Goal: Transaction & Acquisition: Purchase product/service

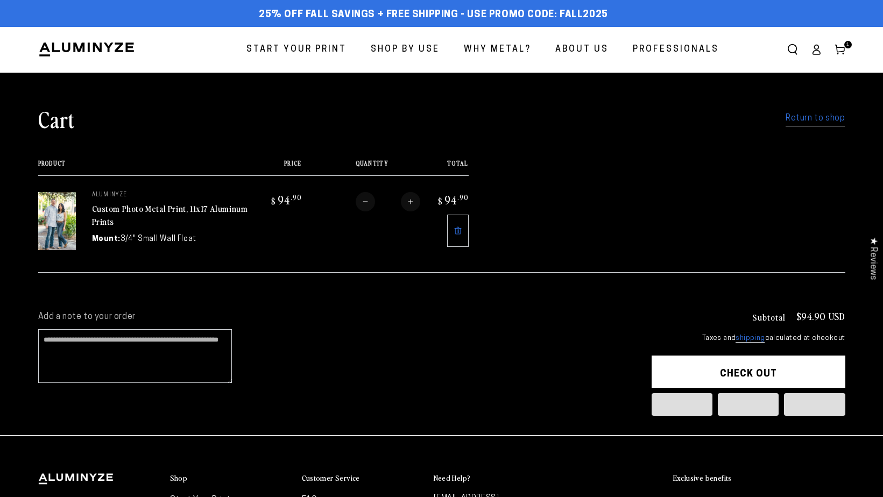
click at [830, 120] on link "Return to shop" at bounding box center [814, 119] width 59 height 16
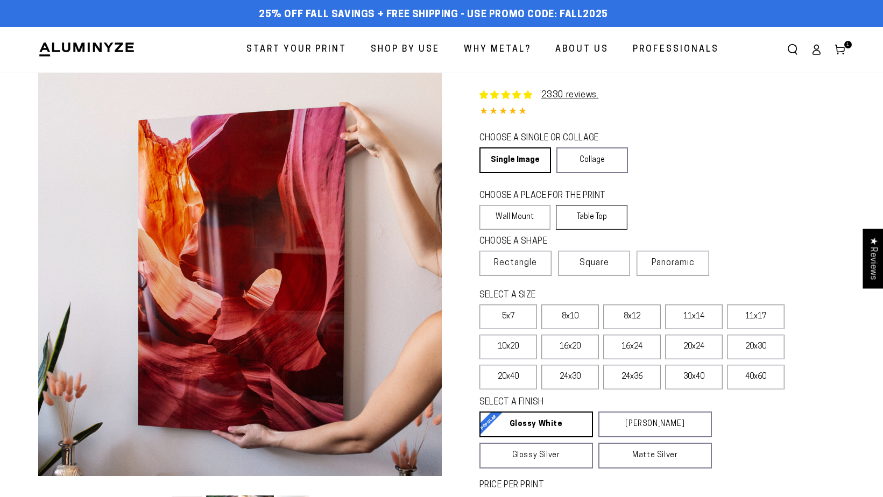
select select "**********"
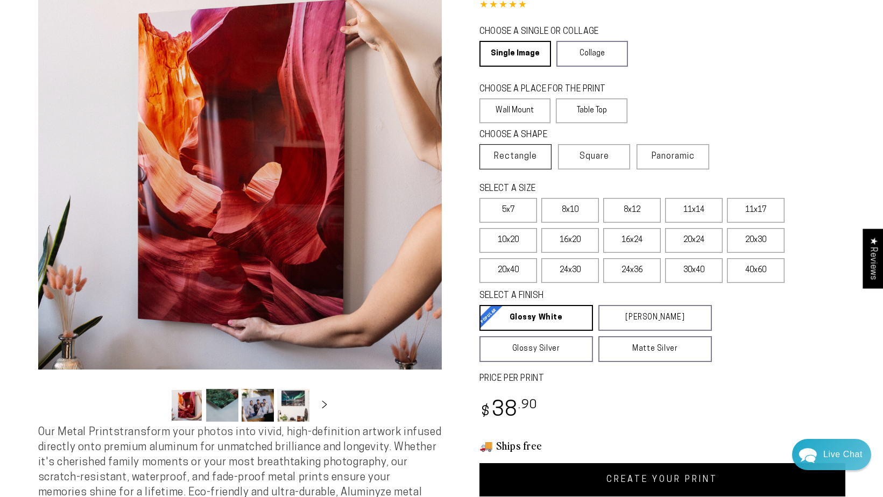
scroll to position [108, 0]
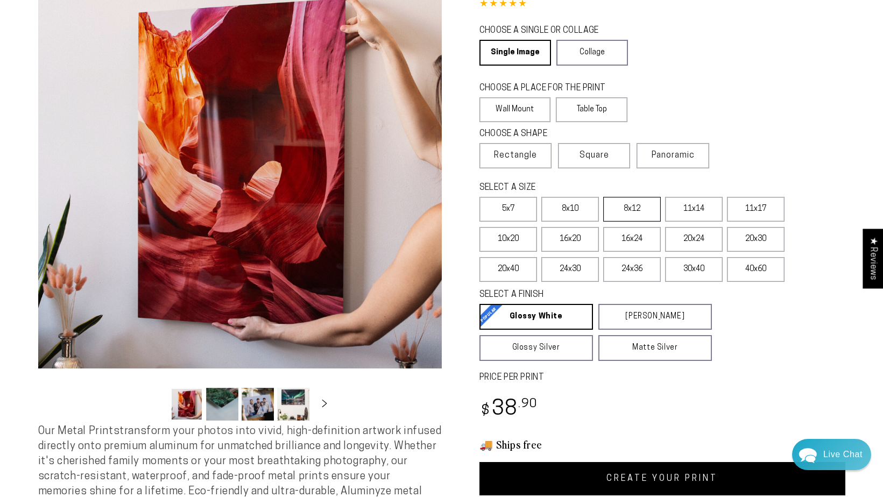
click at [639, 207] on label "8x12" at bounding box center [632, 209] width 58 height 25
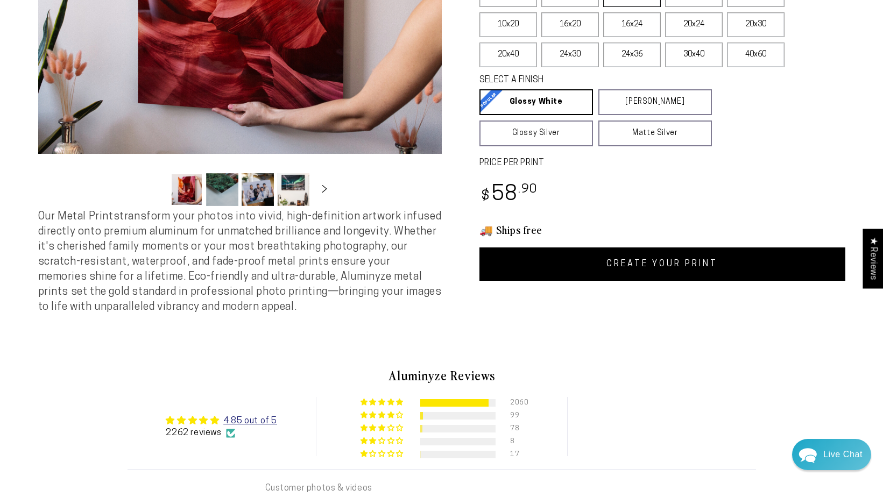
scroll to position [323, 0]
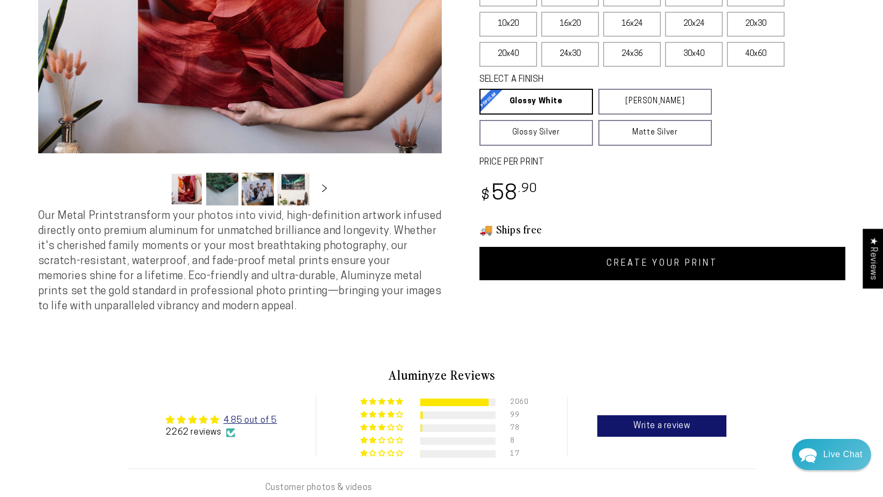
click at [661, 267] on link "CREATE YOUR PRINT" at bounding box center [662, 263] width 366 height 33
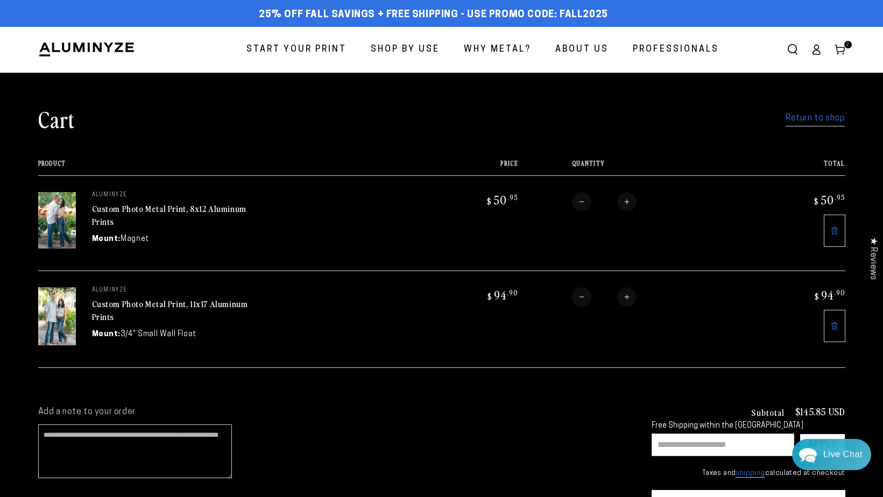
click at [292, 49] on span "Start Your Print" at bounding box center [296, 50] width 100 height 16
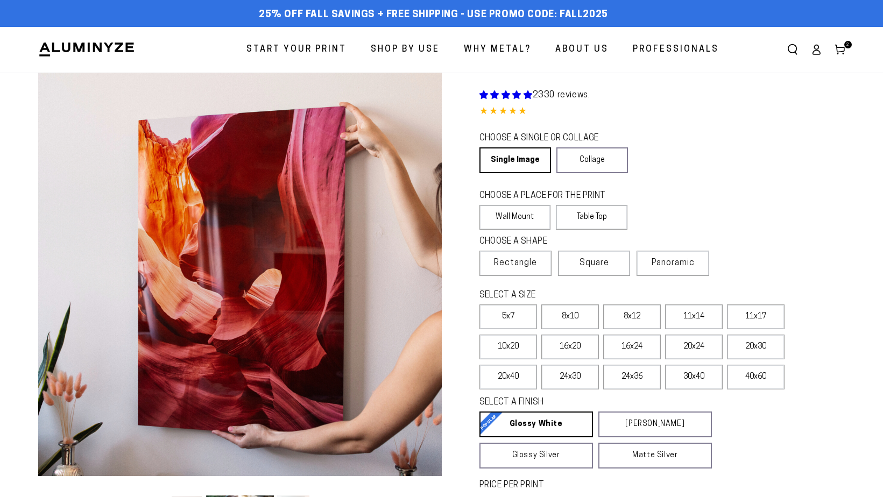
select select "**********"
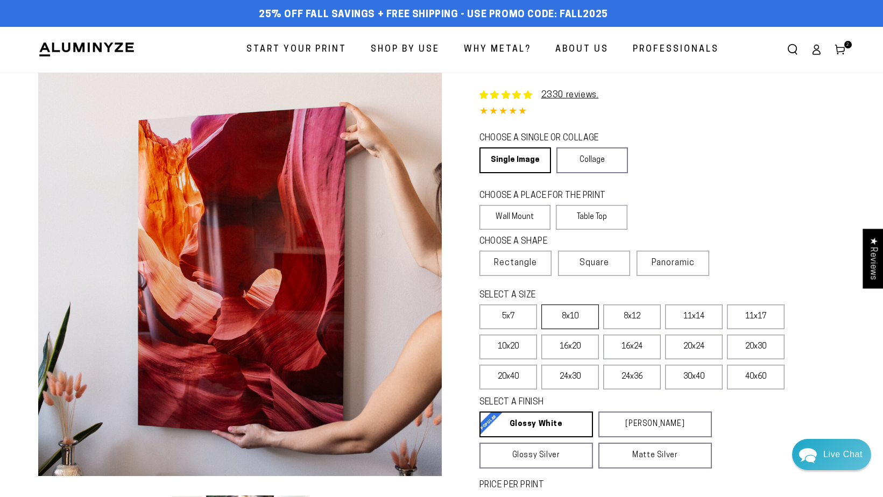
click at [585, 319] on label "8x10" at bounding box center [570, 316] width 58 height 25
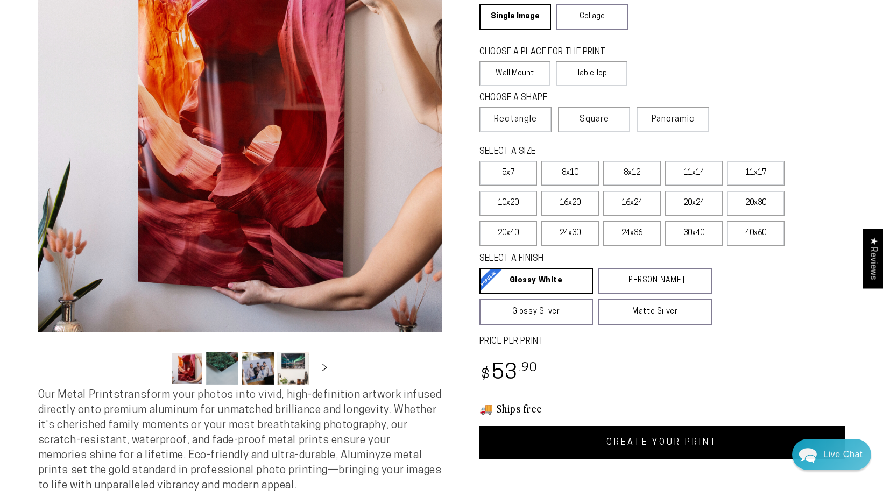
scroll to position [215, 0]
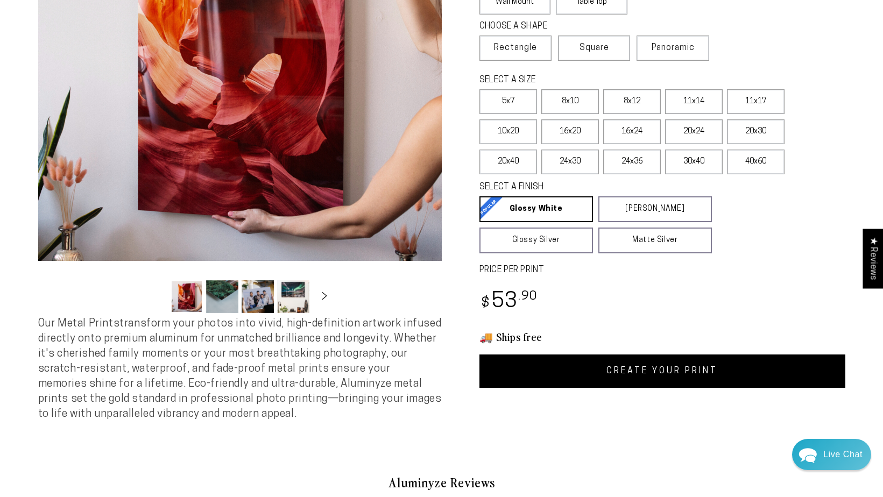
click at [595, 370] on link "CREATE YOUR PRINT" at bounding box center [662, 370] width 366 height 33
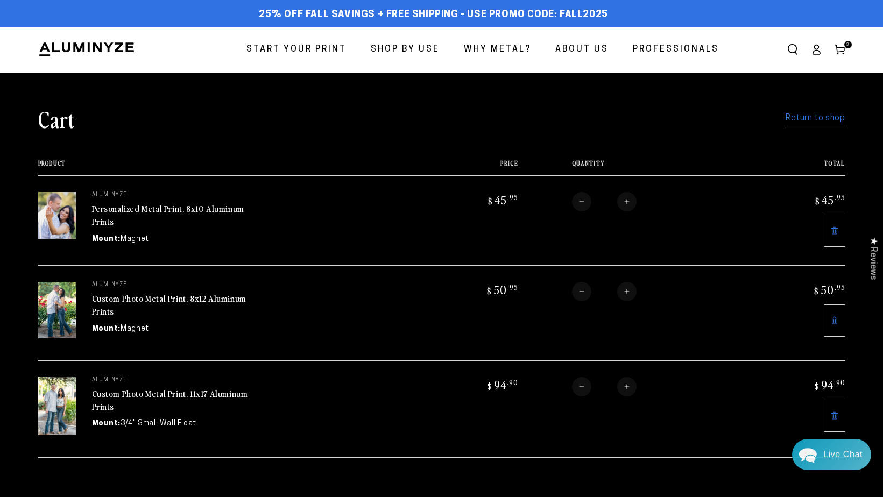
click at [799, 117] on link "Return to shop" at bounding box center [814, 119] width 59 height 16
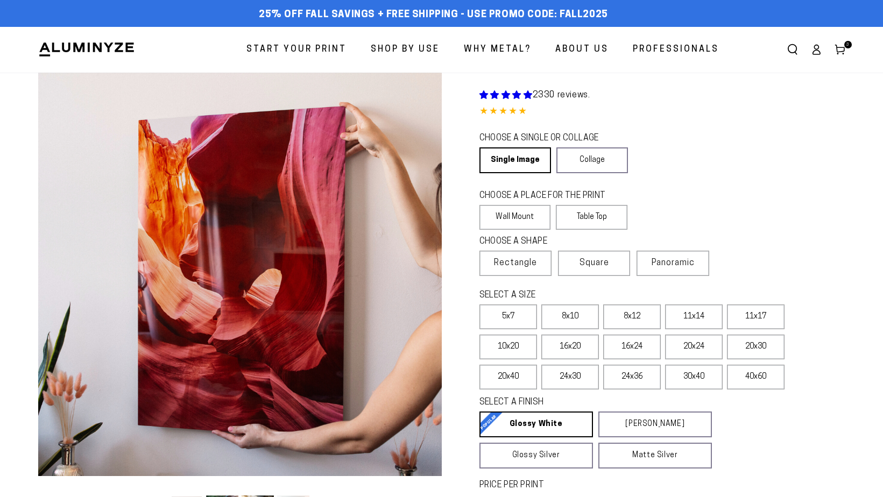
select select "**********"
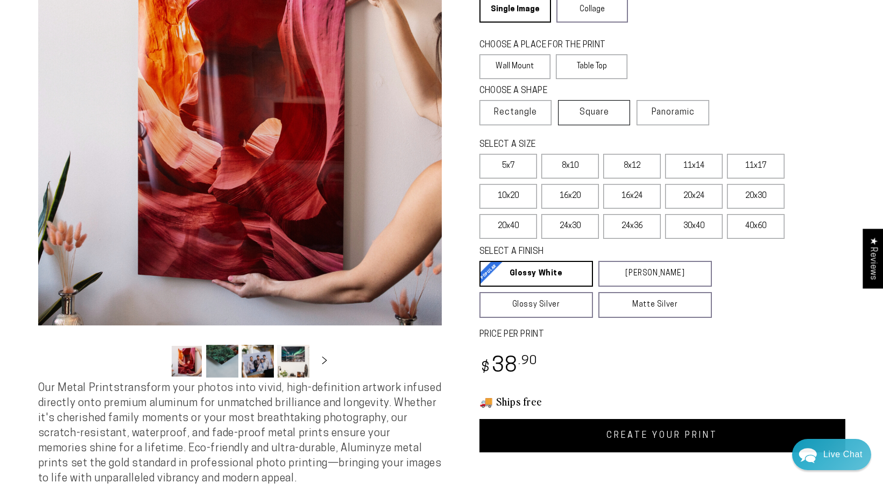
scroll to position [161, 0]
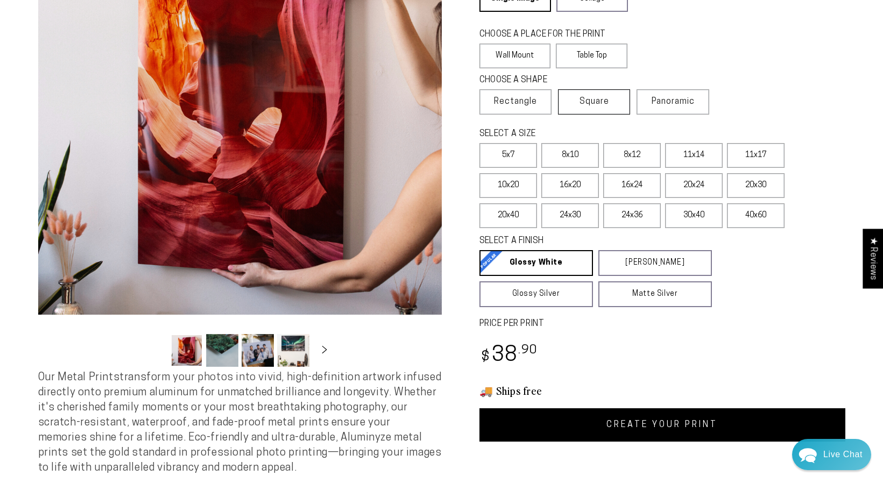
click at [613, 105] on label "Square" at bounding box center [594, 101] width 72 height 25
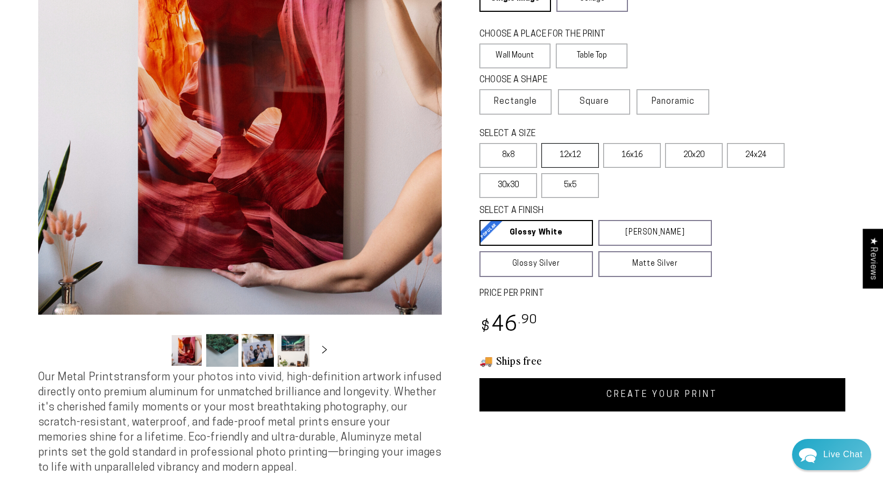
click at [587, 162] on label "12x12" at bounding box center [570, 155] width 58 height 25
click at [623, 400] on link "CREATE YOUR PRINT" at bounding box center [662, 394] width 366 height 33
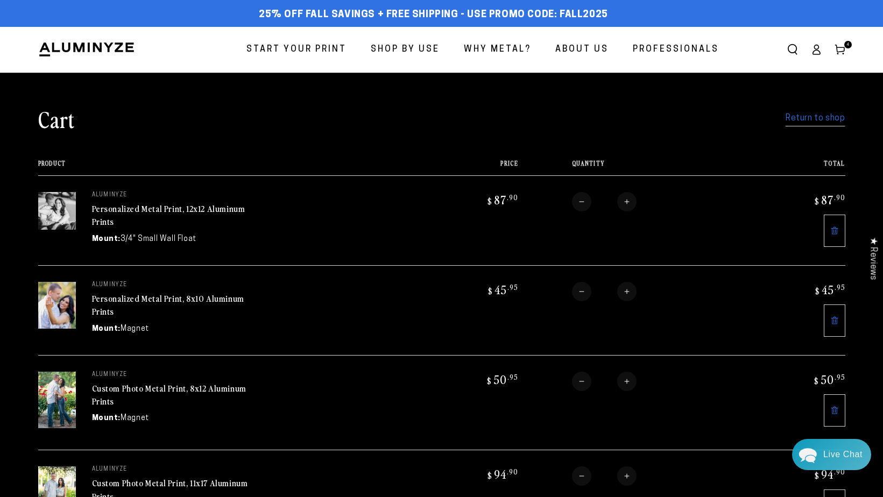
click at [829, 120] on link "Return to shop" at bounding box center [814, 119] width 59 height 16
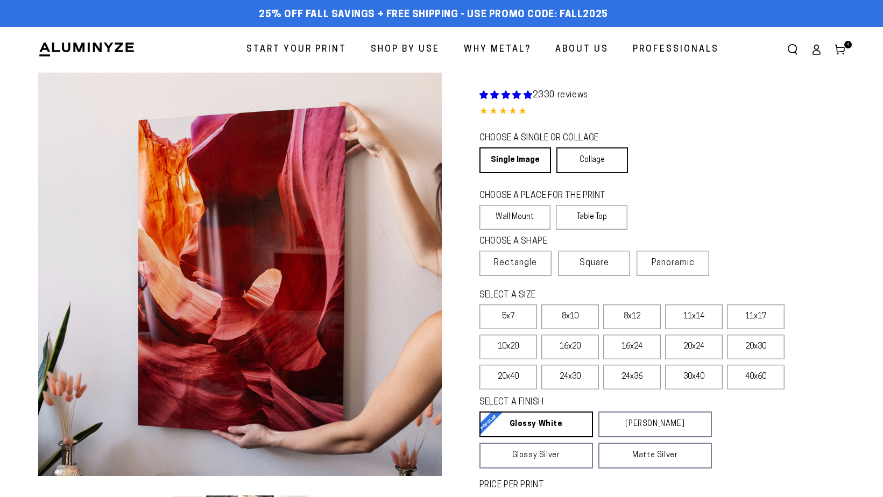
select select "**********"
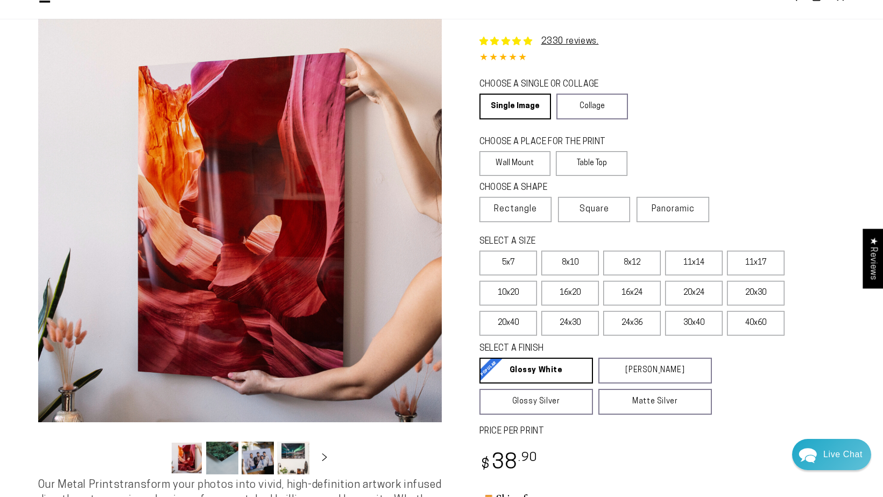
scroll to position [108, 0]
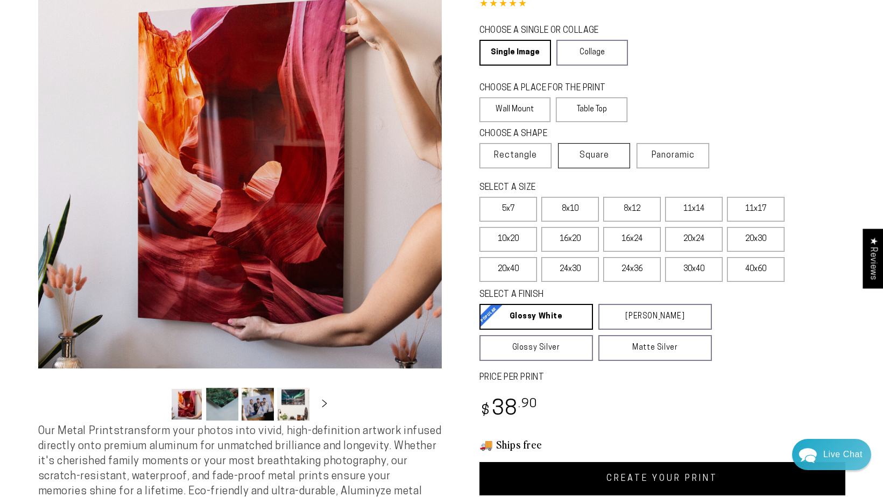
click at [591, 154] on span "Square" at bounding box center [594, 155] width 30 height 13
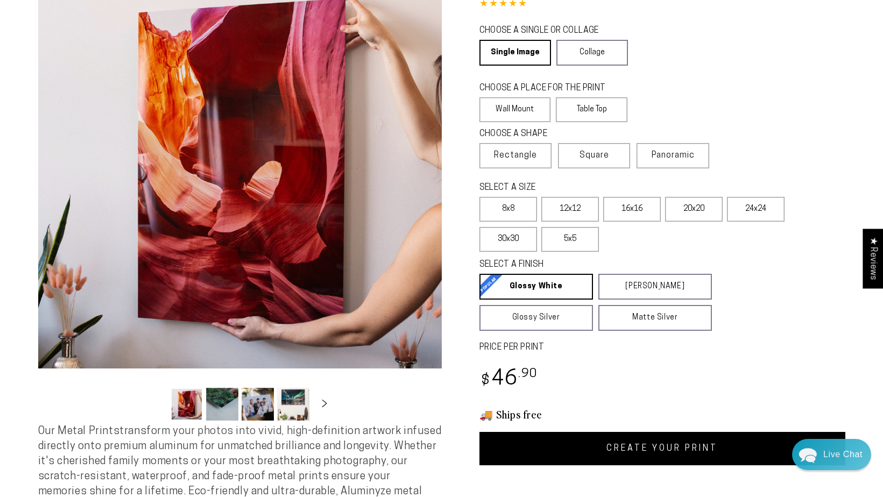
click at [621, 454] on link "CREATE YOUR PRINT" at bounding box center [662, 448] width 366 height 33
select select "**********"
click at [515, 158] on span "Rectangle" at bounding box center [515, 155] width 43 height 13
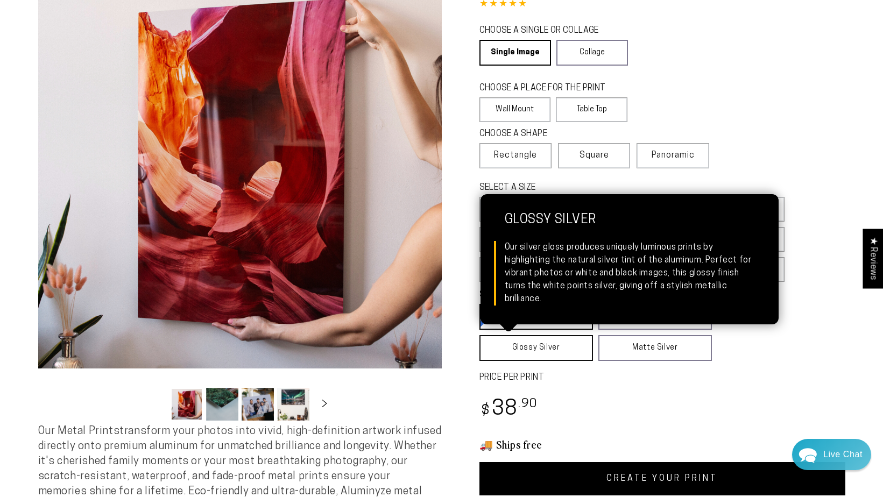
scroll to position [323, 0]
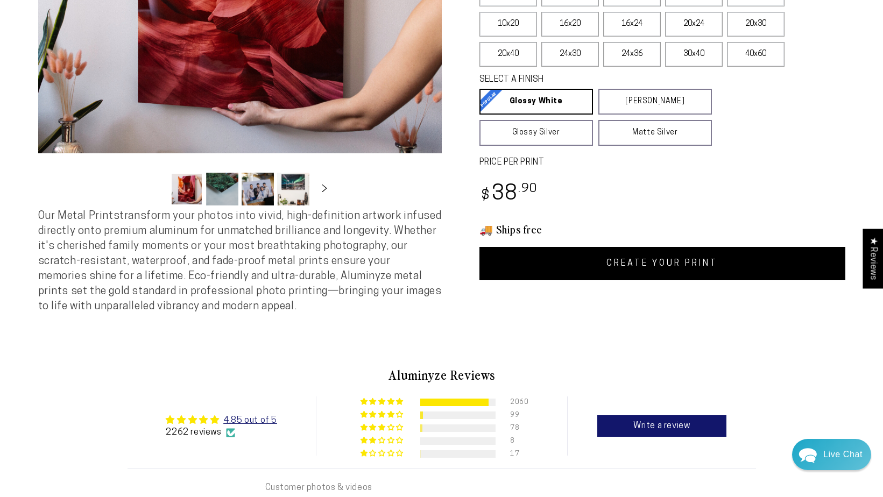
click at [644, 265] on link "CREATE YOUR PRINT" at bounding box center [662, 263] width 366 height 33
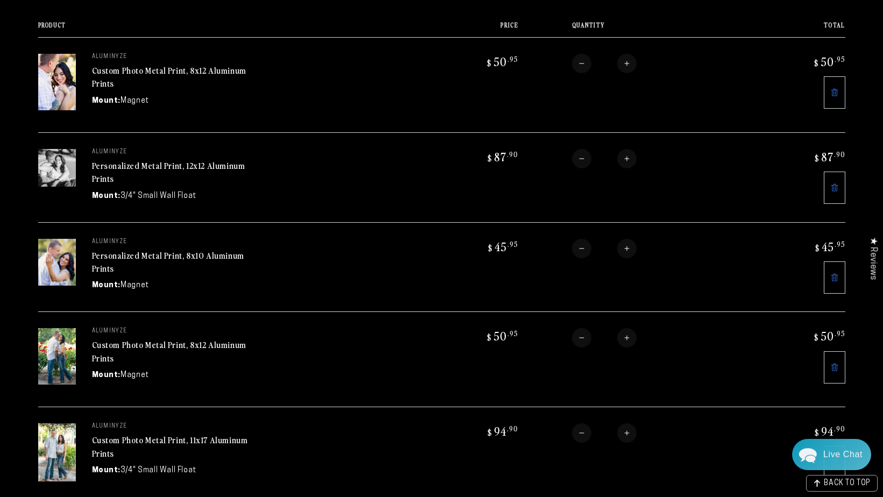
scroll to position [215, 0]
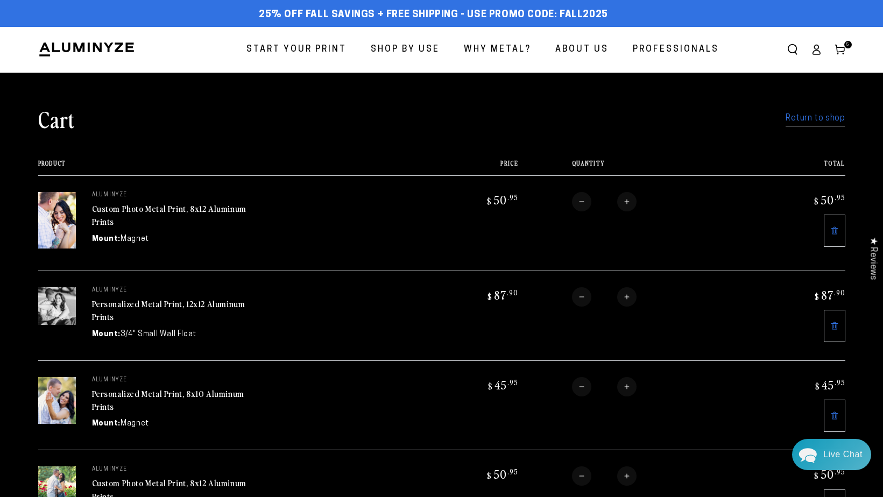
click at [878, 83] on section "Cart Return to shop Your cart is currently empty Return to shop Product Price T…" at bounding box center [441, 367] width 883 height 589
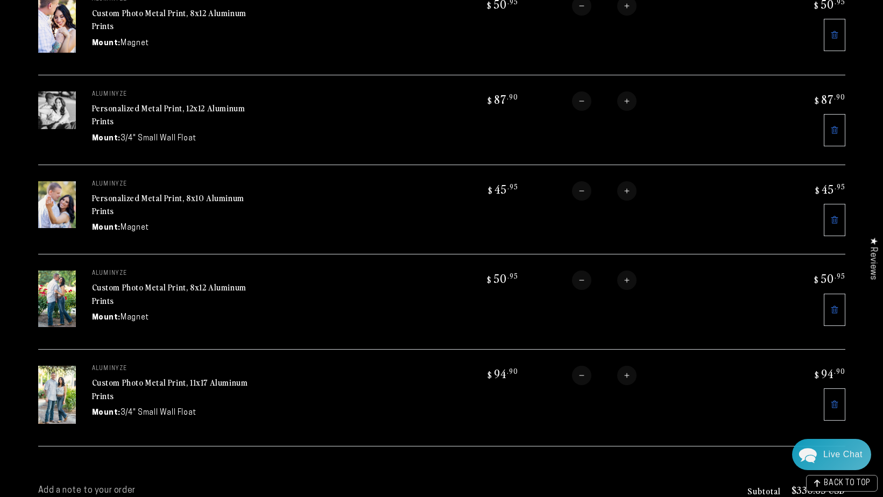
scroll to position [215, 0]
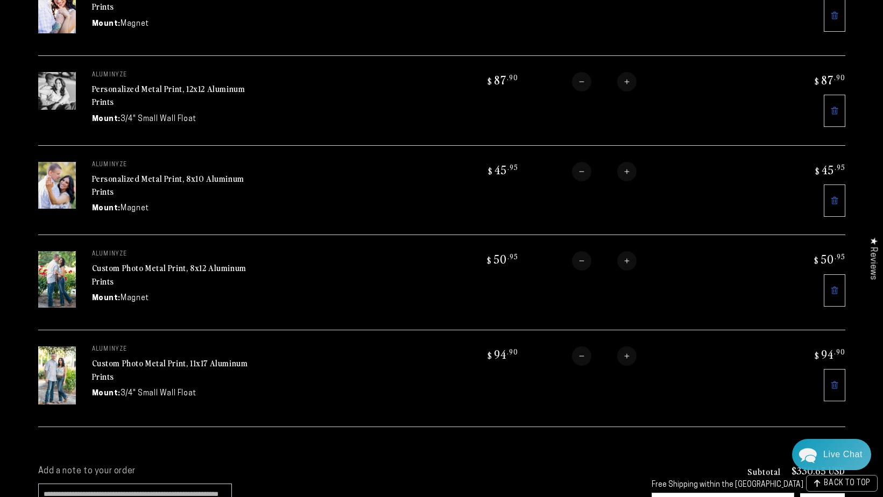
click at [112, 296] on dt "Mount:" at bounding box center [106, 298] width 29 height 11
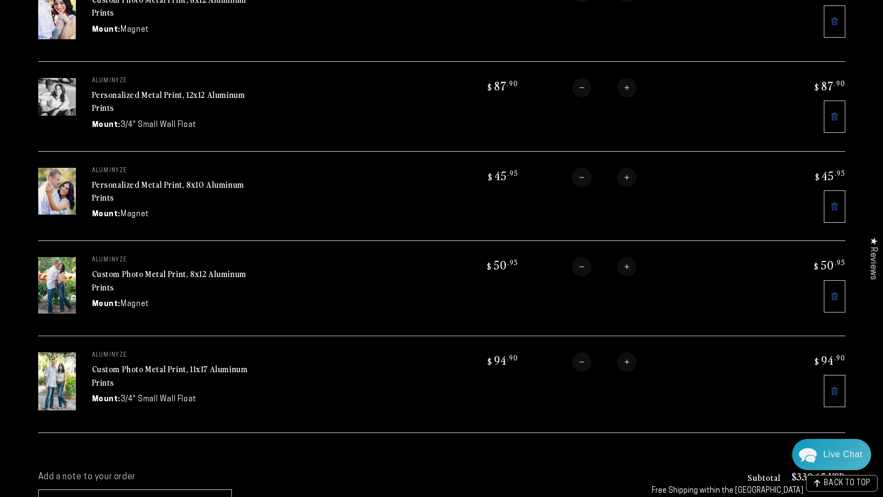
scroll to position [209, 0]
click at [832, 203] on icon at bounding box center [833, 207] width 7 height 8
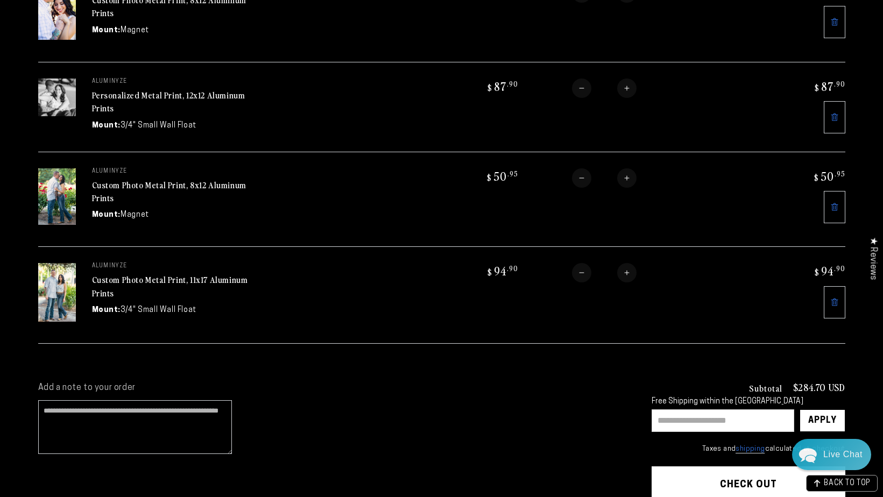
click at [833, 205] on icon at bounding box center [834, 207] width 2 height 4
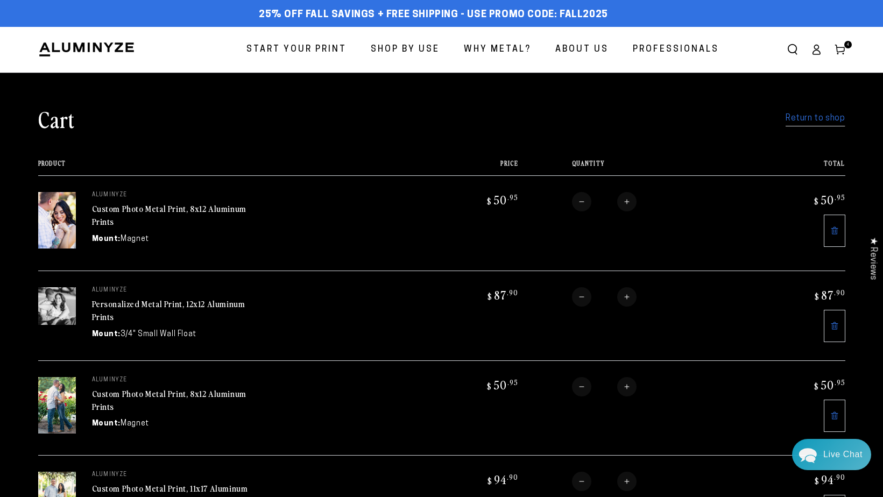
click at [834, 119] on link "Return to shop" at bounding box center [814, 119] width 59 height 16
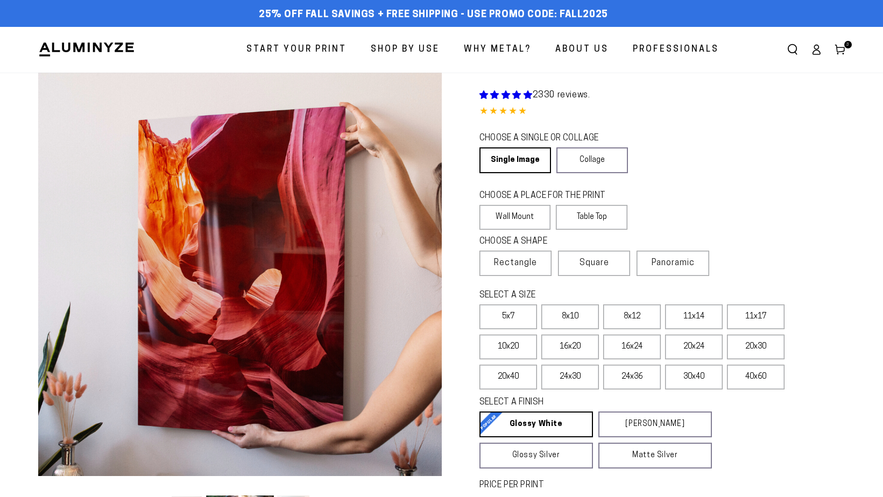
select select "**********"
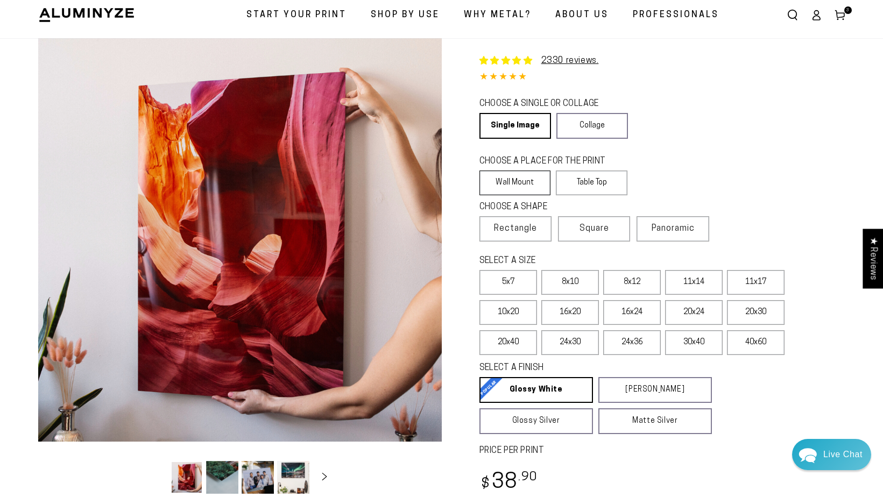
scroll to position [54, 0]
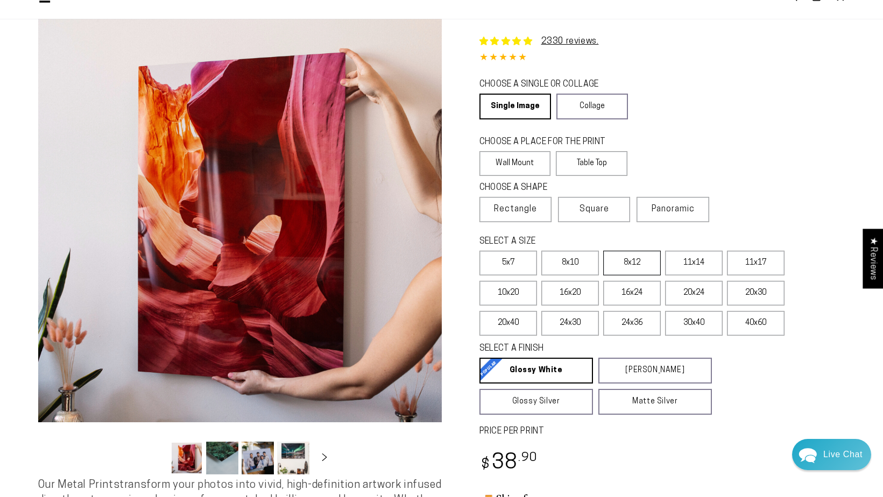
click at [637, 266] on label "8x12" at bounding box center [632, 263] width 58 height 25
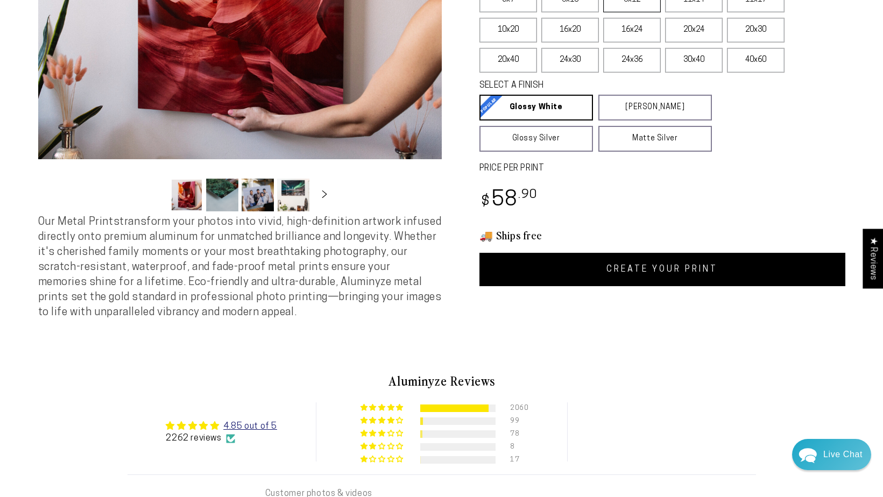
scroll to position [323, 0]
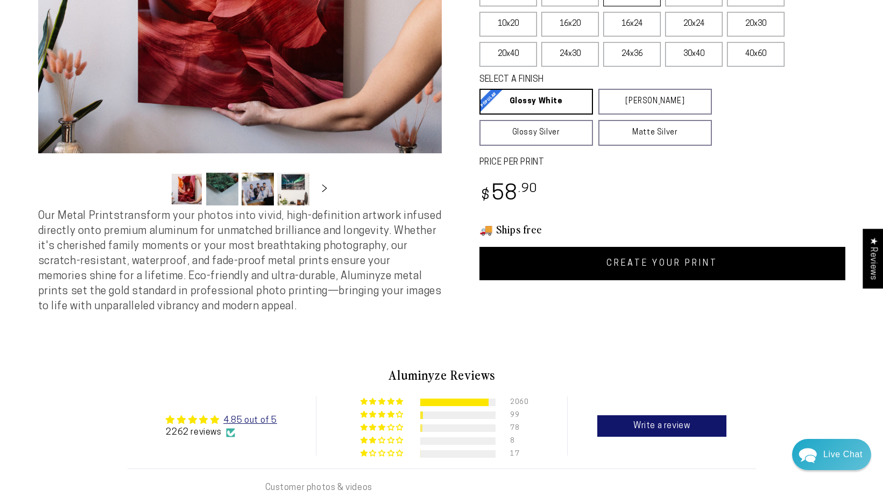
click at [637, 266] on link "CREATE YOUR PRINT" at bounding box center [662, 263] width 366 height 33
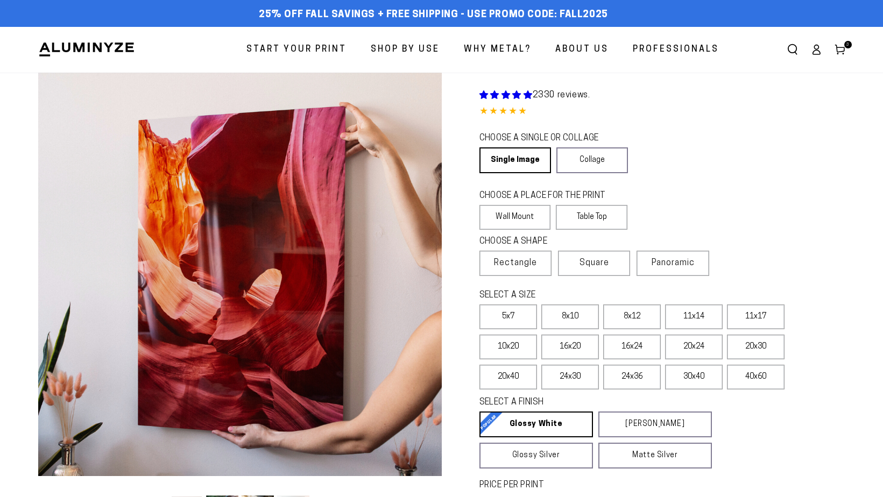
scroll to position [323, 0]
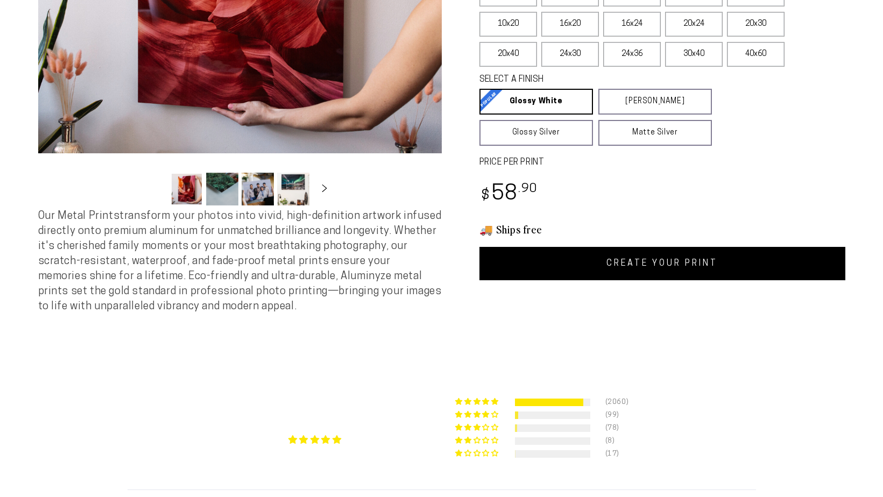
select select "**********"
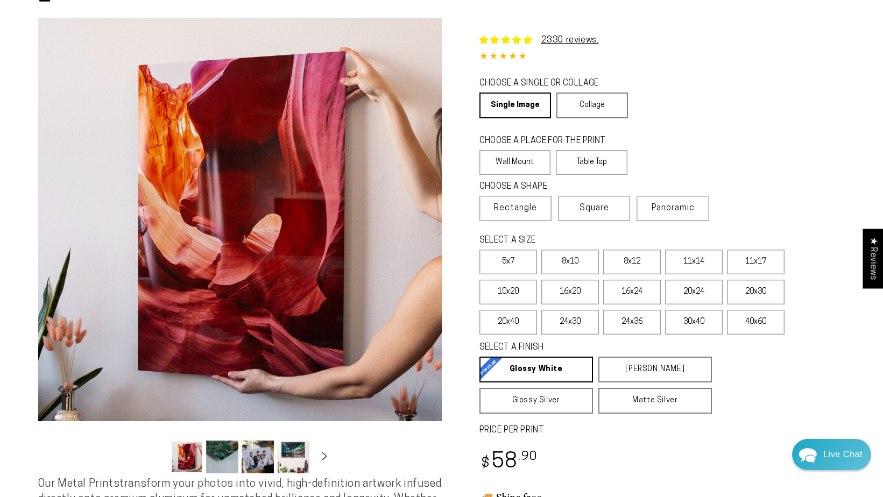
scroll to position [54, 0]
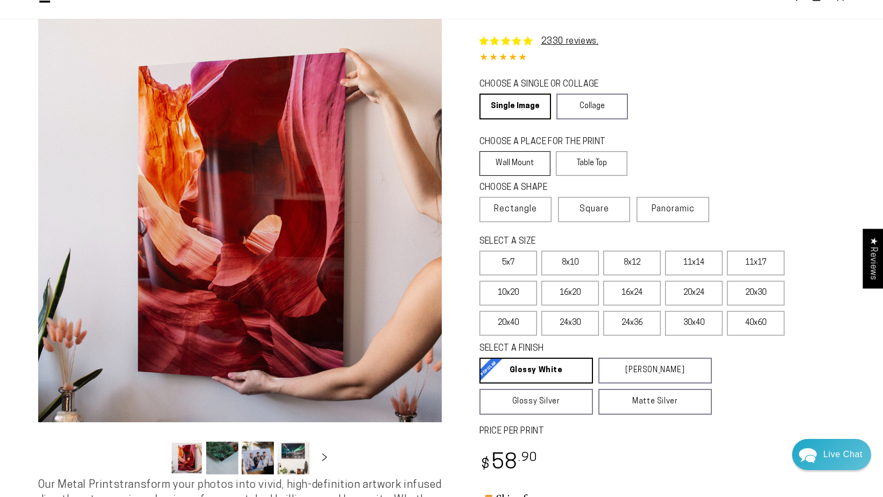
click at [502, 159] on label "Wall Mount" at bounding box center [515, 163] width 72 height 25
click at [513, 209] on span "Rectangle" at bounding box center [515, 209] width 43 height 13
click at [635, 264] on label "8x12" at bounding box center [632, 263] width 58 height 25
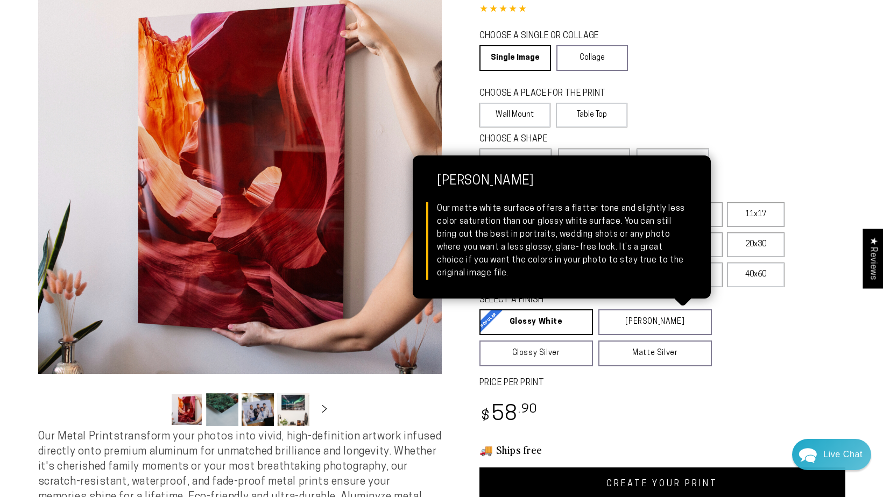
scroll to position [269, 0]
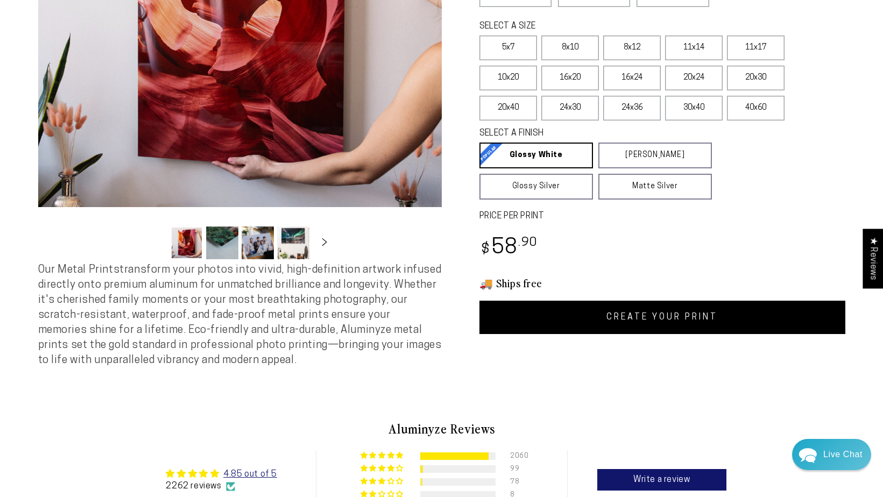
click at [639, 318] on link "CREATE YOUR PRINT" at bounding box center [662, 317] width 366 height 33
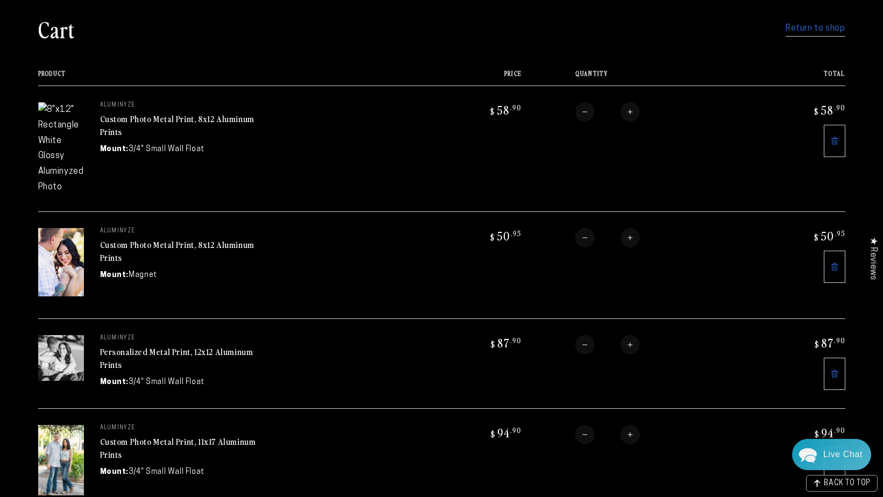
scroll to position [108, 0]
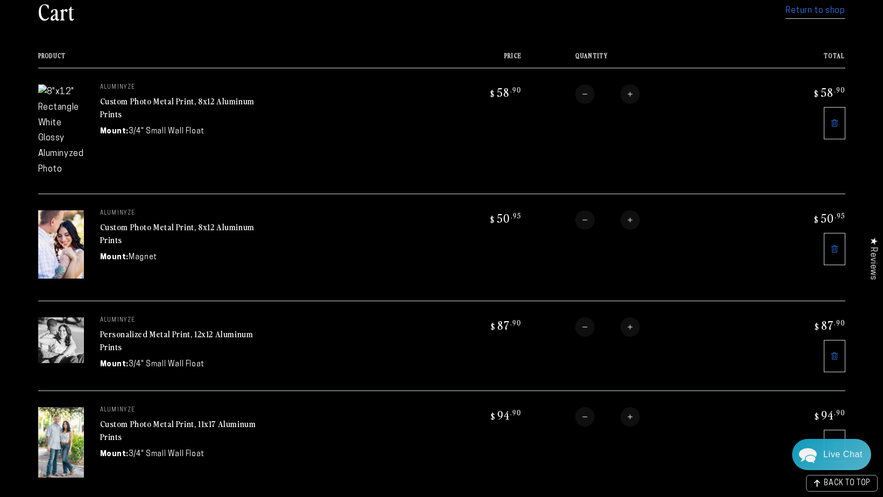
click at [835, 121] on icon at bounding box center [834, 123] width 9 height 9
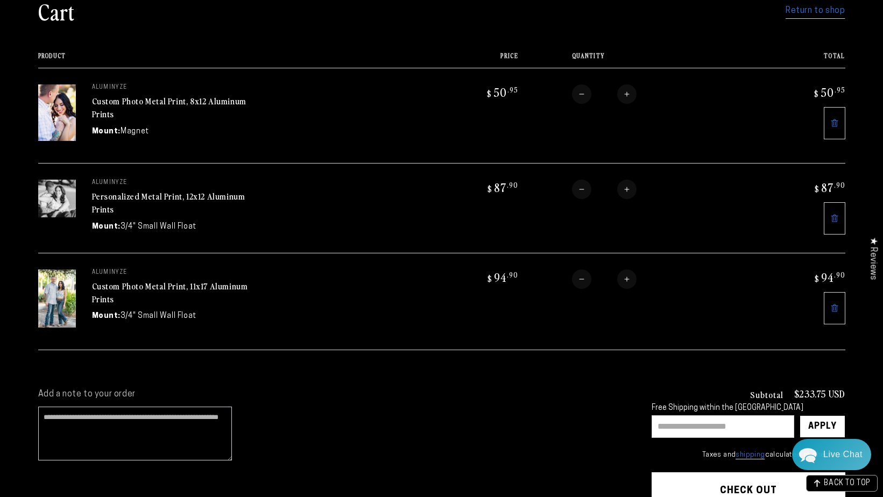
click at [816, 11] on link "Return to shop" at bounding box center [814, 11] width 59 height 16
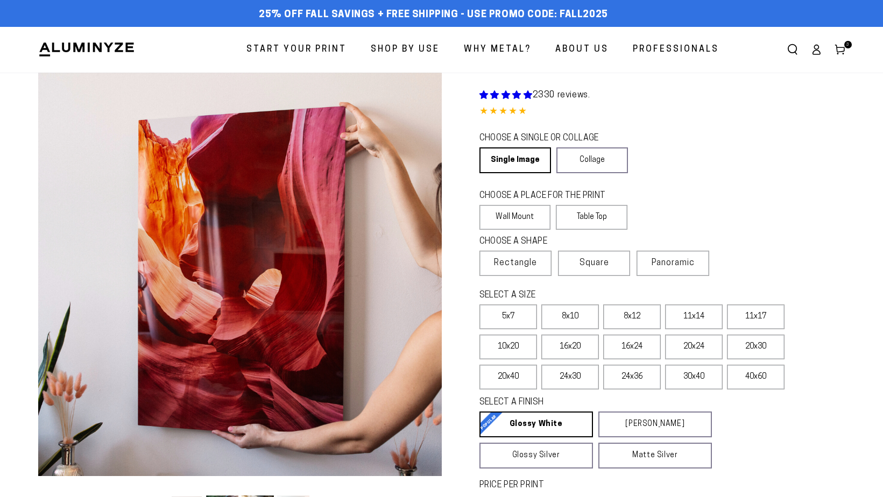
select select "**********"
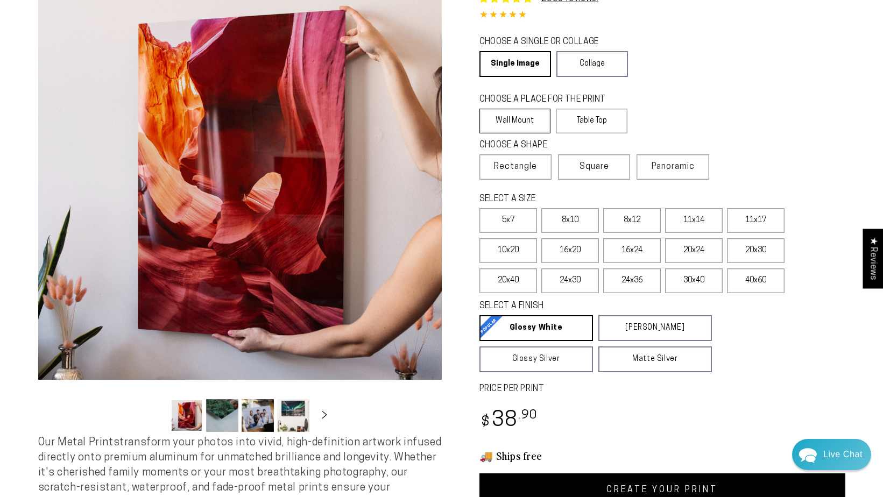
scroll to position [108, 0]
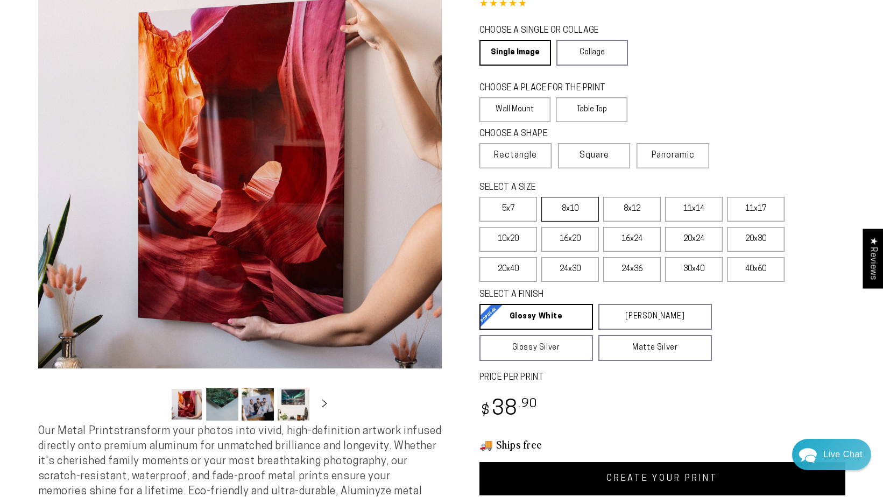
click at [565, 209] on label "8x10" at bounding box center [570, 209] width 58 height 25
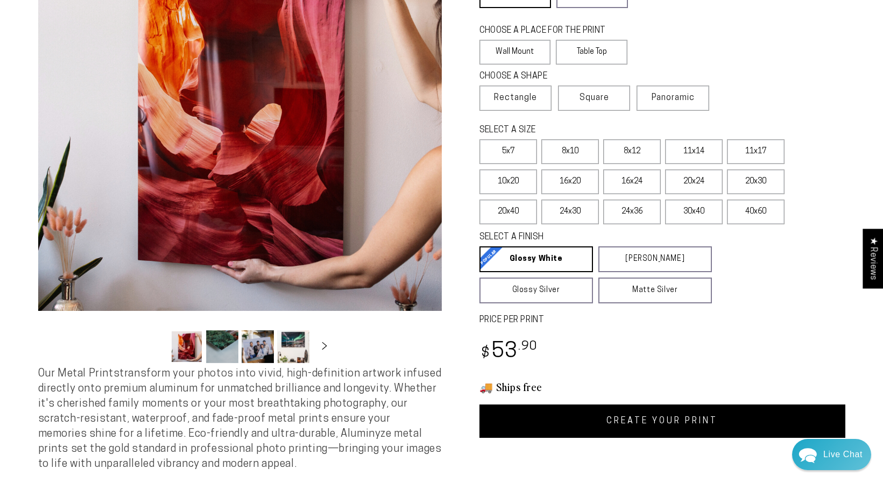
scroll to position [215, 0]
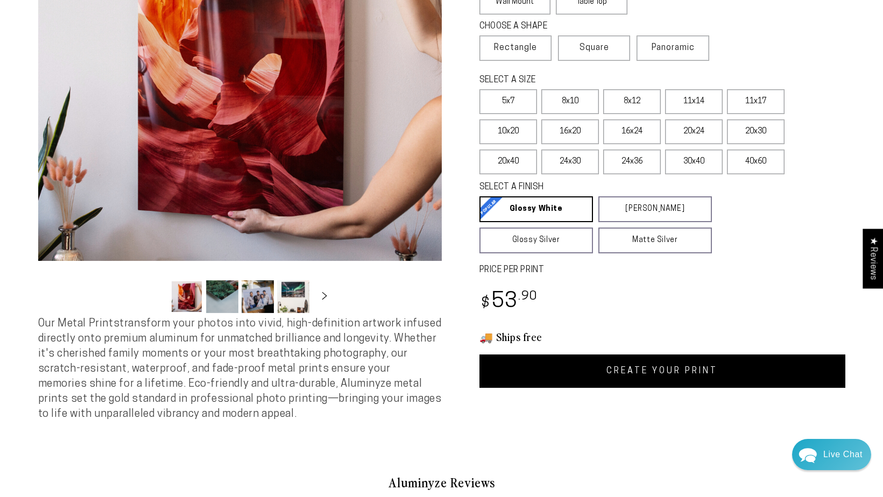
click at [617, 364] on link "CREATE YOUR PRINT" at bounding box center [662, 370] width 366 height 33
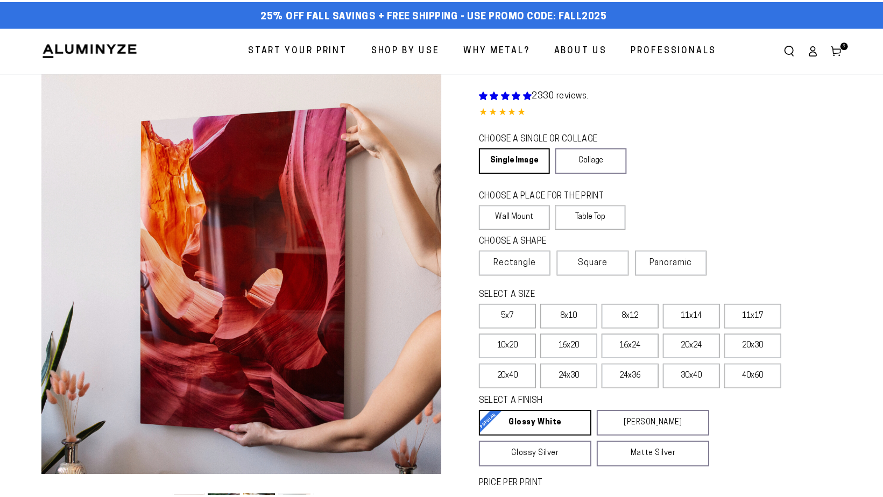
scroll to position [215, 0]
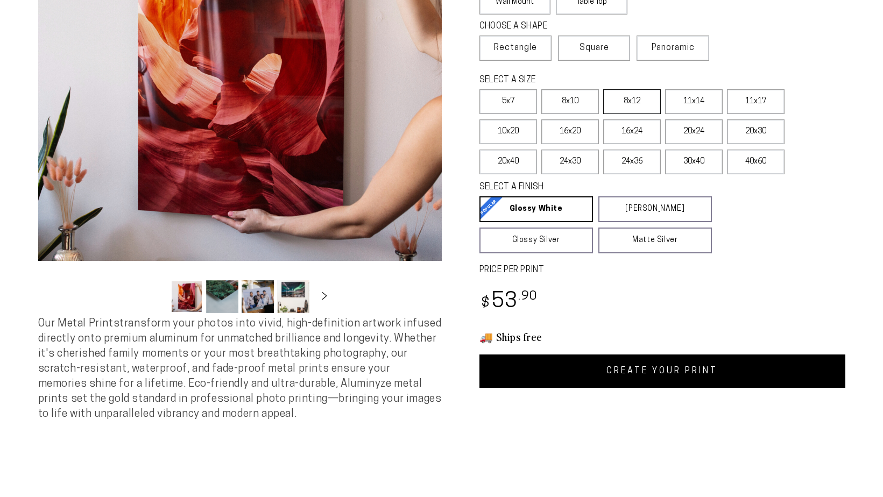
select select "**********"
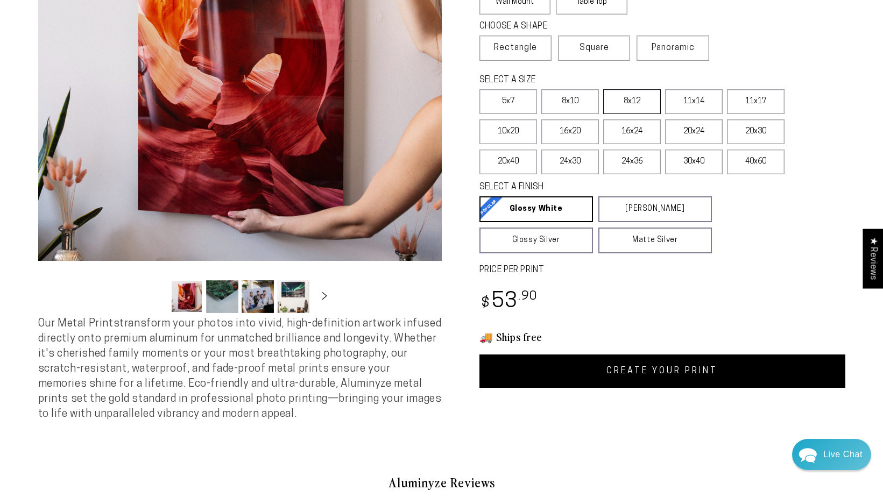
click at [639, 99] on label "8x12" at bounding box center [632, 101] width 58 height 25
click at [651, 368] on link "CREATE YOUR PRINT" at bounding box center [662, 370] width 366 height 33
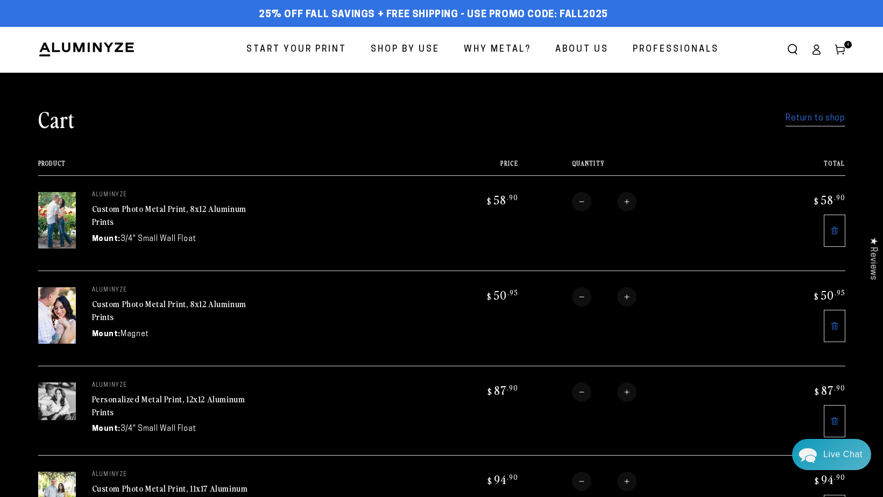
click at [818, 120] on link "Return to shop" at bounding box center [814, 119] width 59 height 16
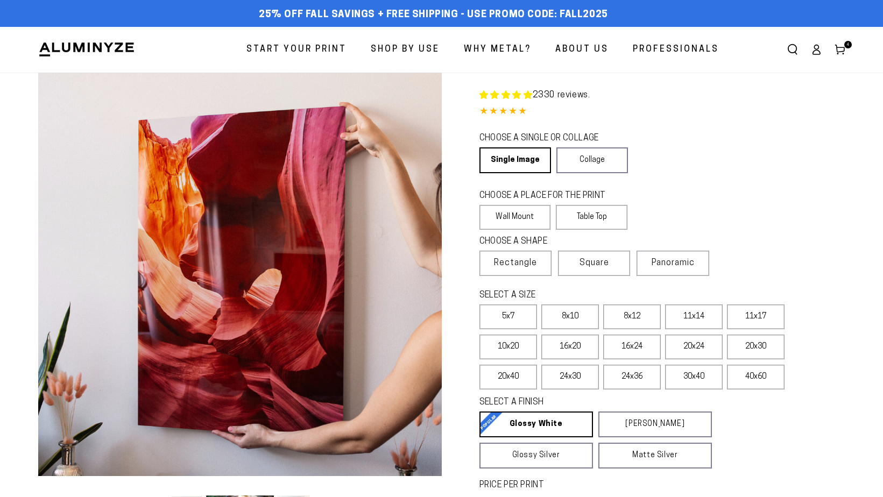
select select "**********"
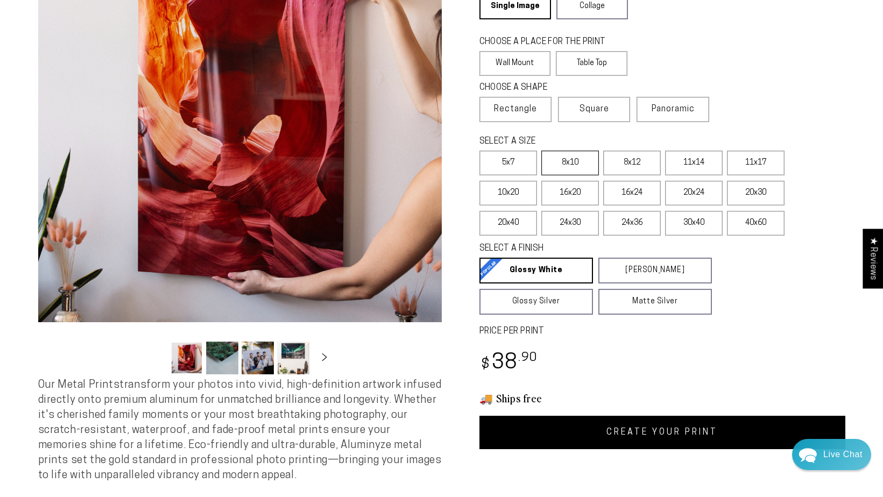
scroll to position [161, 0]
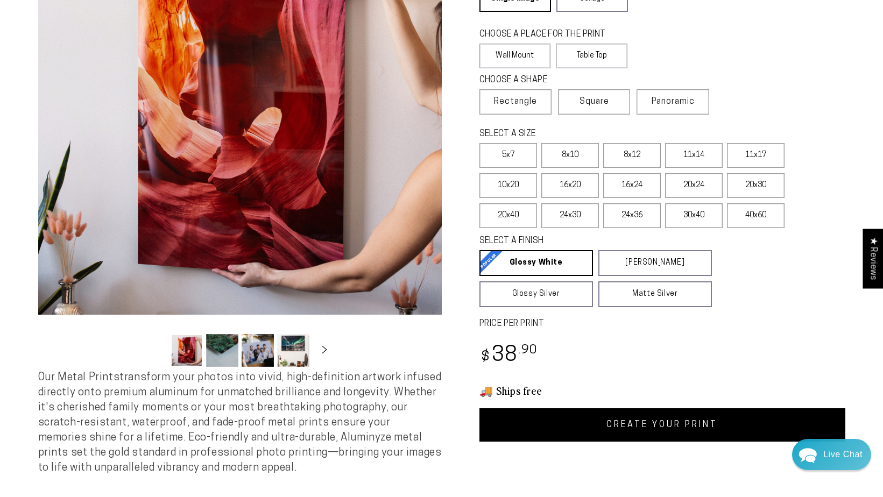
click at [629, 425] on link "CREATE YOUR PRINT" at bounding box center [662, 424] width 366 height 33
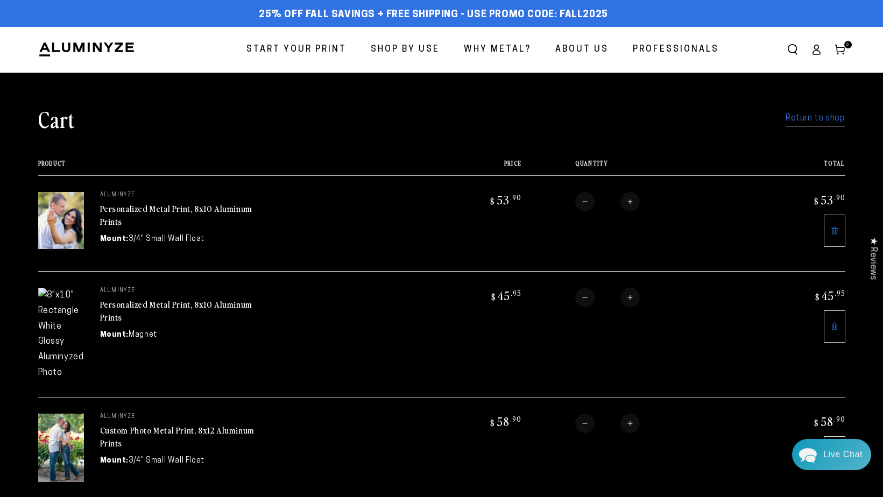
click at [834, 322] on icon at bounding box center [834, 326] width 9 height 9
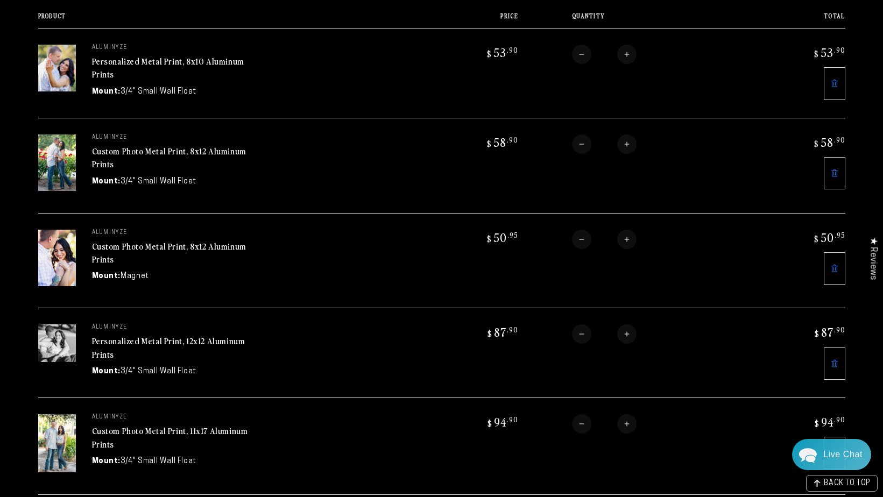
scroll to position [161, 0]
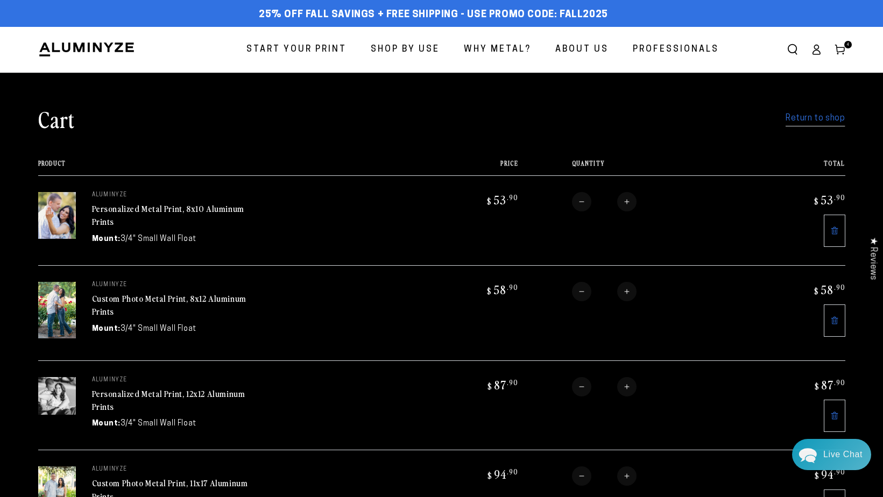
click at [800, 120] on link "Return to shop" at bounding box center [814, 119] width 59 height 16
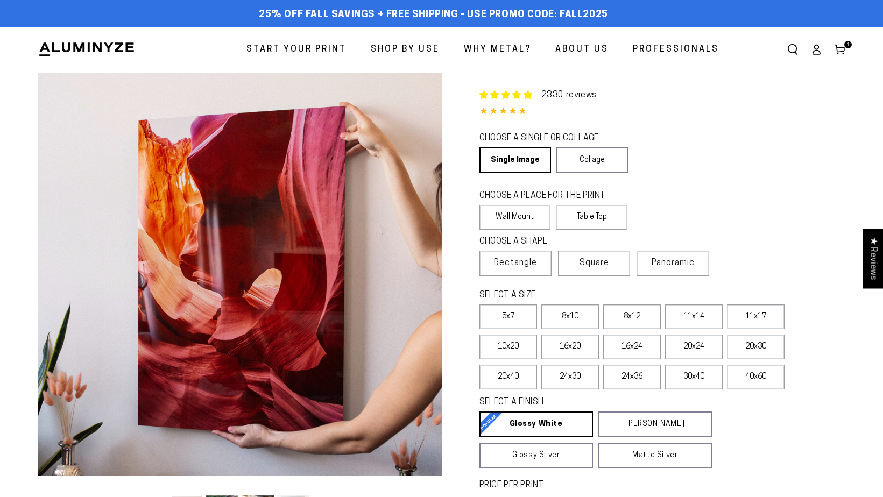
select select "**********"
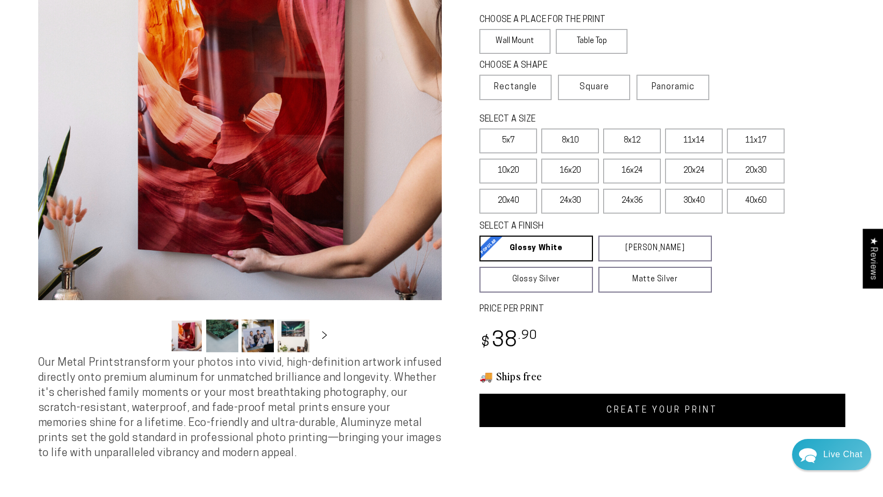
scroll to position [269, 0]
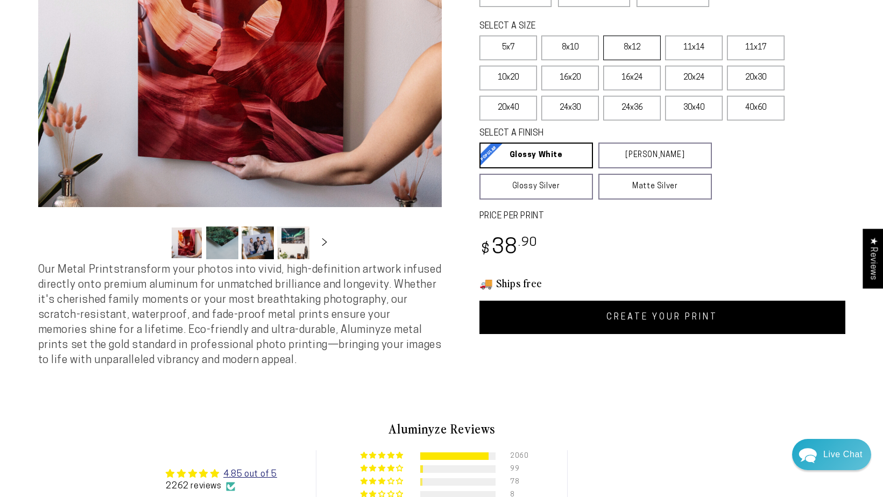
click at [640, 46] on label "8x12" at bounding box center [632, 47] width 58 height 25
click at [688, 323] on link "CREATE YOUR PRINT" at bounding box center [662, 317] width 366 height 33
